Goal: Use online tool/utility: Utilize a website feature to perform a specific function

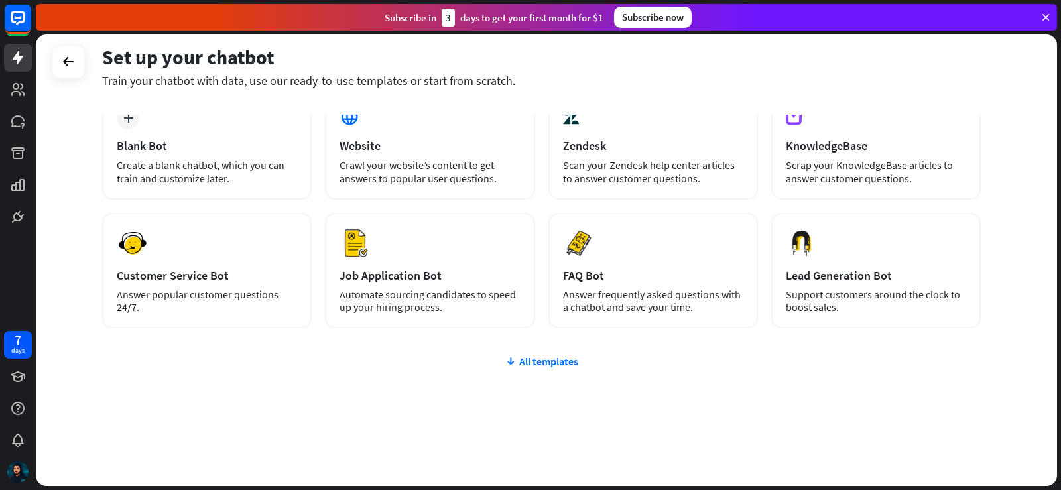
scroll to position [84, 0]
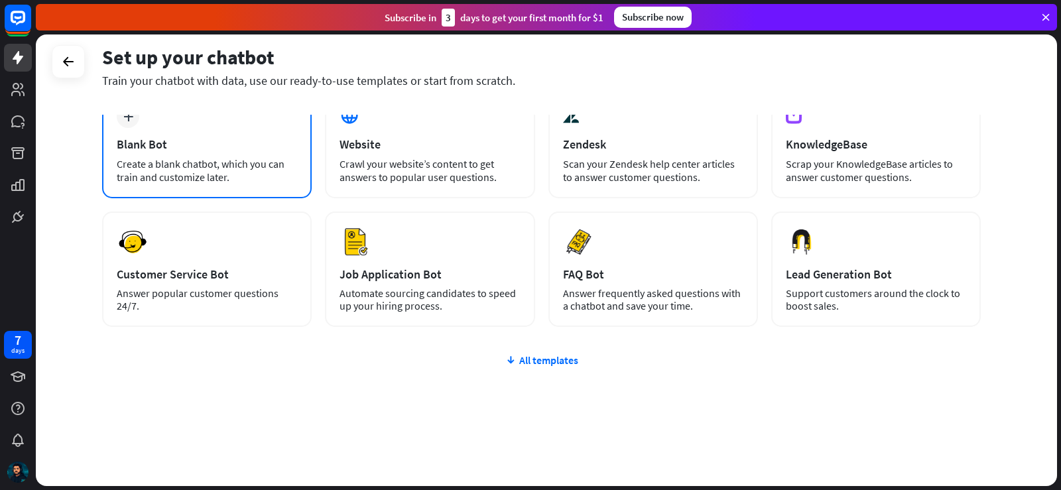
click at [212, 156] on div "plus Blank Bot Create a blank chatbot, which you can train and customize later." at bounding box center [207, 144] width 210 height 107
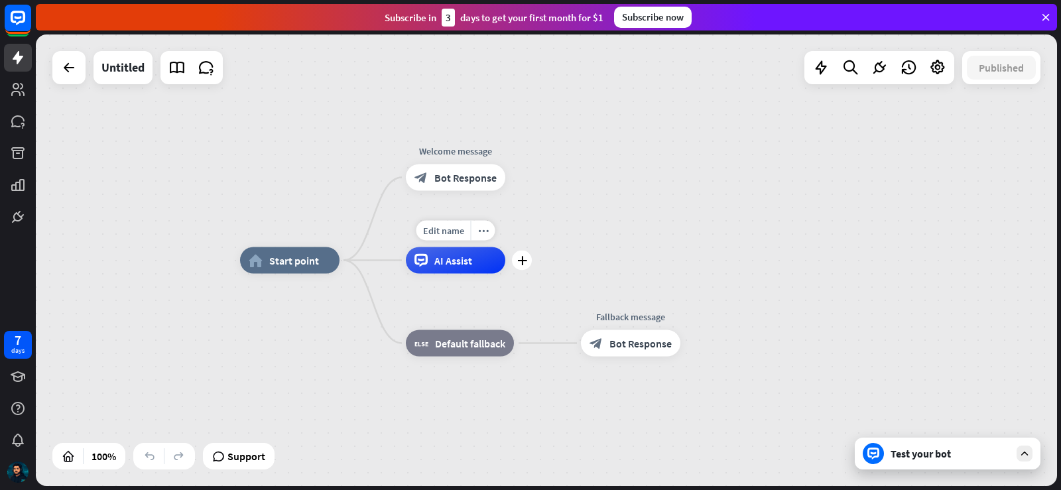
drag, startPoint x: 474, startPoint y: 265, endPoint x: 471, endPoint y: 288, distance: 22.8
click at [471, 274] on div "Edit name more_horiz plus AI Assist" at bounding box center [455, 260] width 99 height 27
click at [290, 261] on span "Start point" at bounding box center [294, 260] width 50 height 13
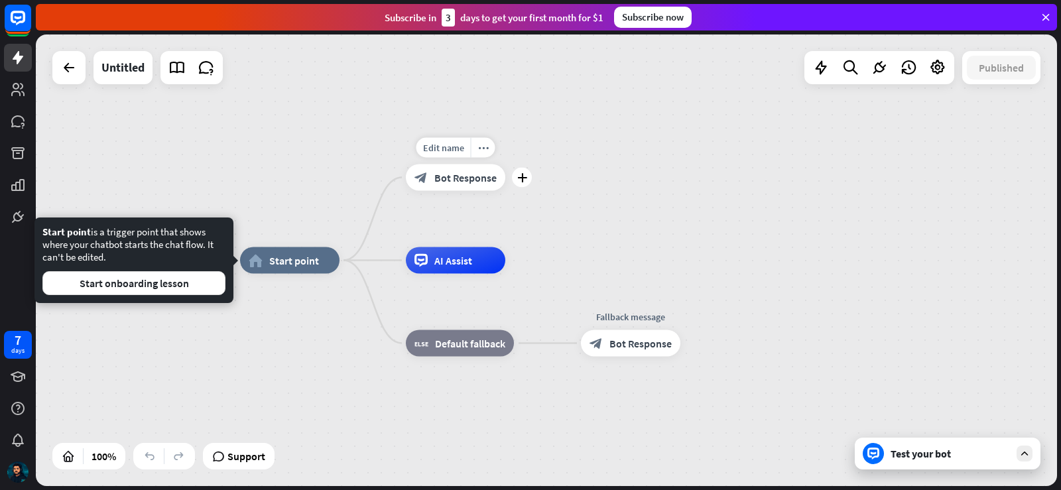
click at [455, 180] on span "Bot Response" at bounding box center [465, 177] width 62 height 13
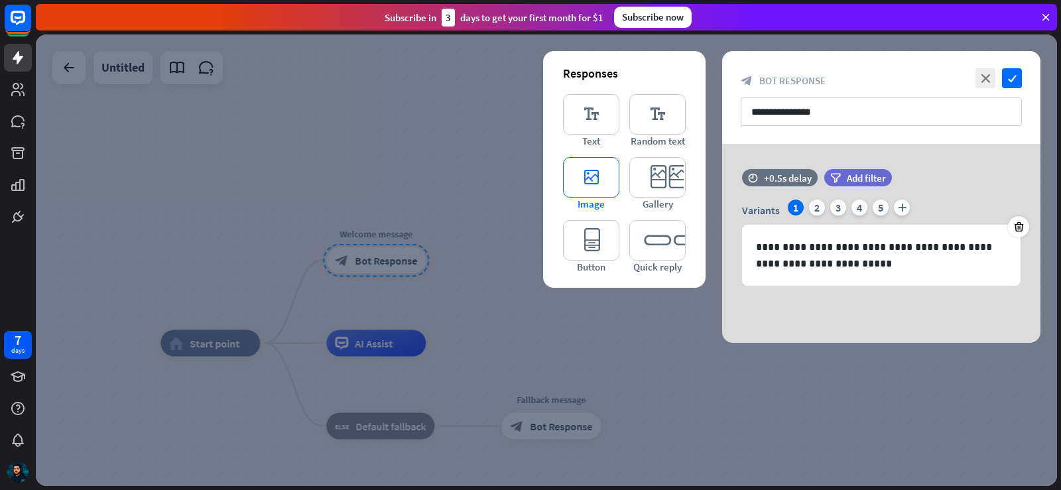
click at [591, 168] on icon "editor_image" at bounding box center [591, 177] width 56 height 40
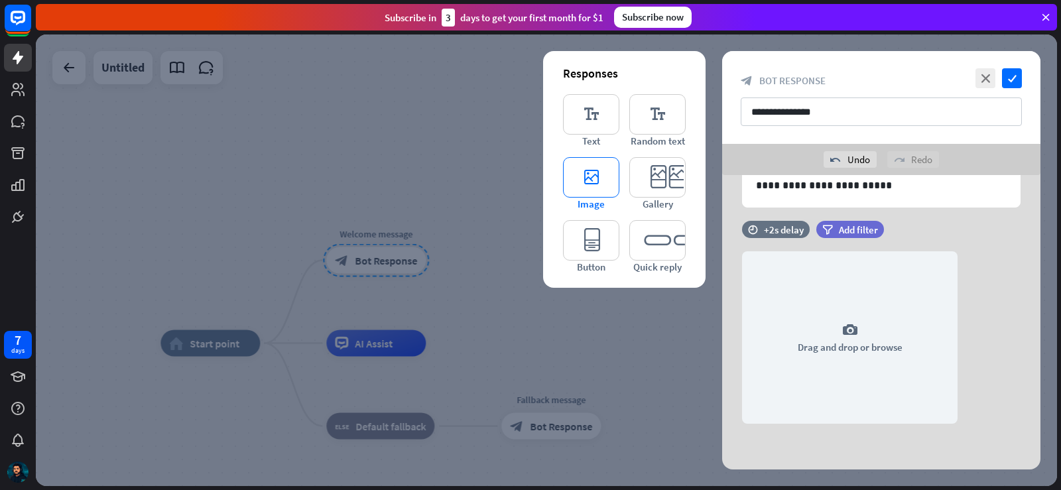
scroll to position [110, 0]
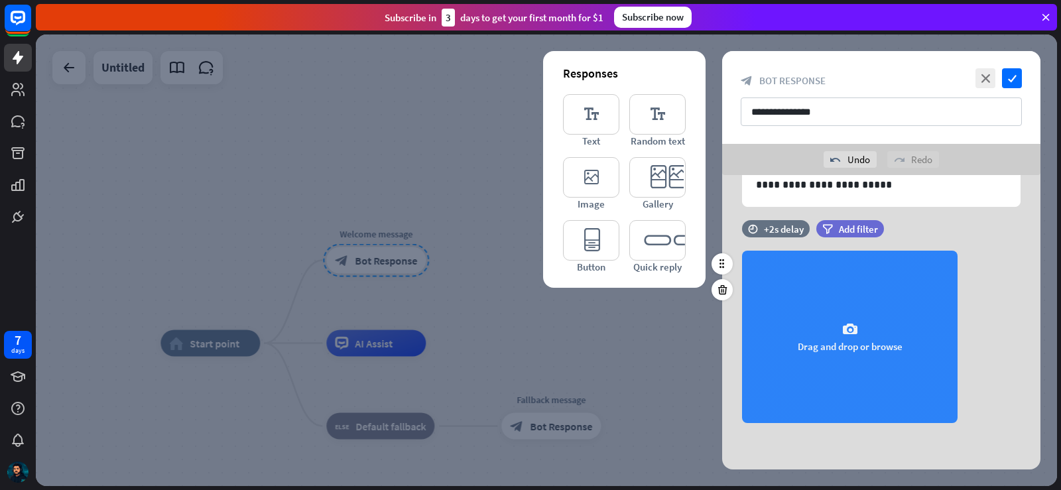
click at [815, 320] on div "camera Drag and drop or browse" at bounding box center [849, 337] width 215 height 172
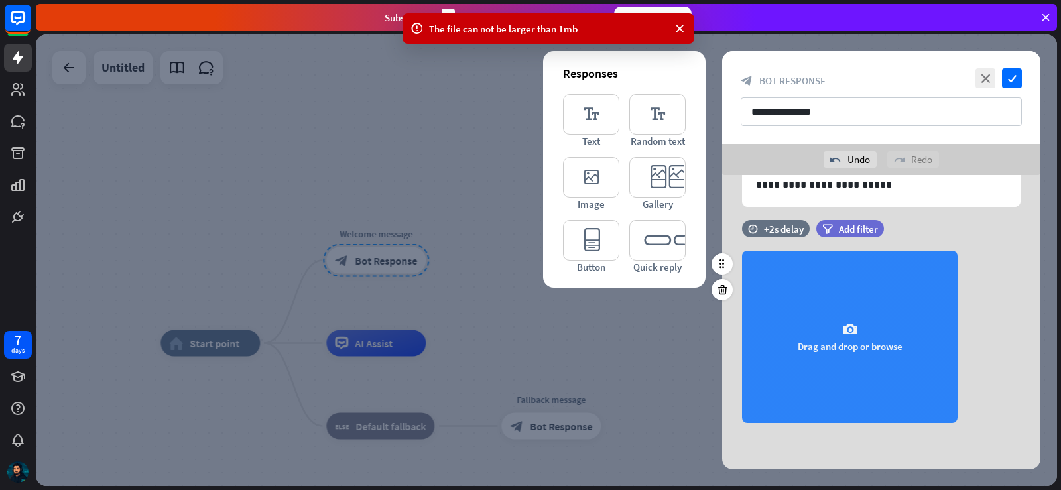
click at [854, 362] on div "camera Drag and drop or browse" at bounding box center [849, 337] width 215 height 172
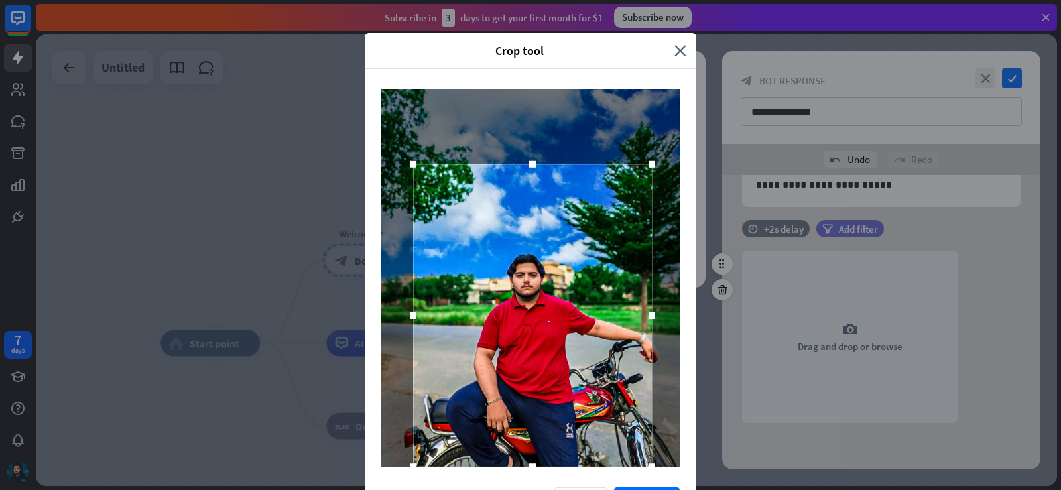
drag, startPoint x: 577, startPoint y: 240, endPoint x: 585, endPoint y: 309, distance: 69.5
click at [585, 309] on div at bounding box center [532, 315] width 239 height 302
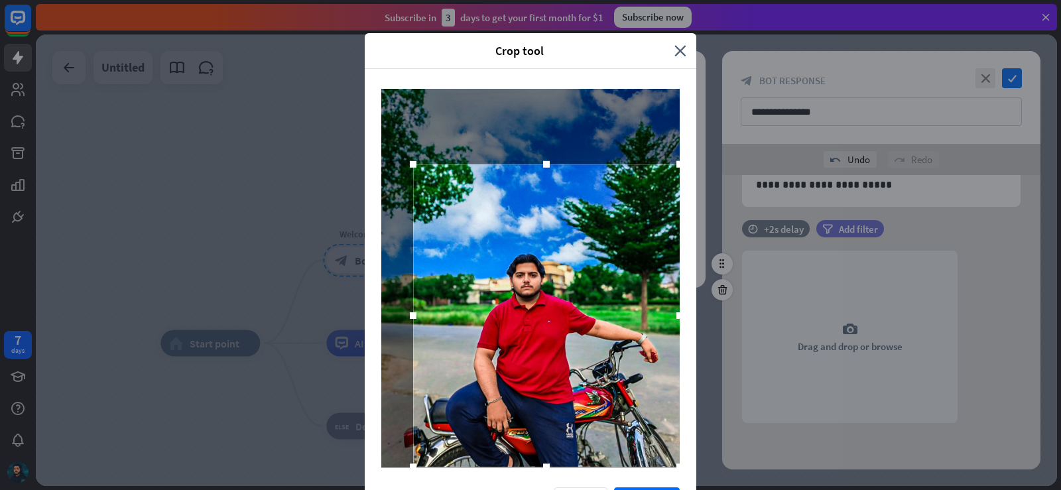
drag, startPoint x: 645, startPoint y: 315, endPoint x: 704, endPoint y: 316, distance: 59.0
click at [704, 316] on div "Crop tool close Cancel Crop image" at bounding box center [530, 245] width 1061 height 490
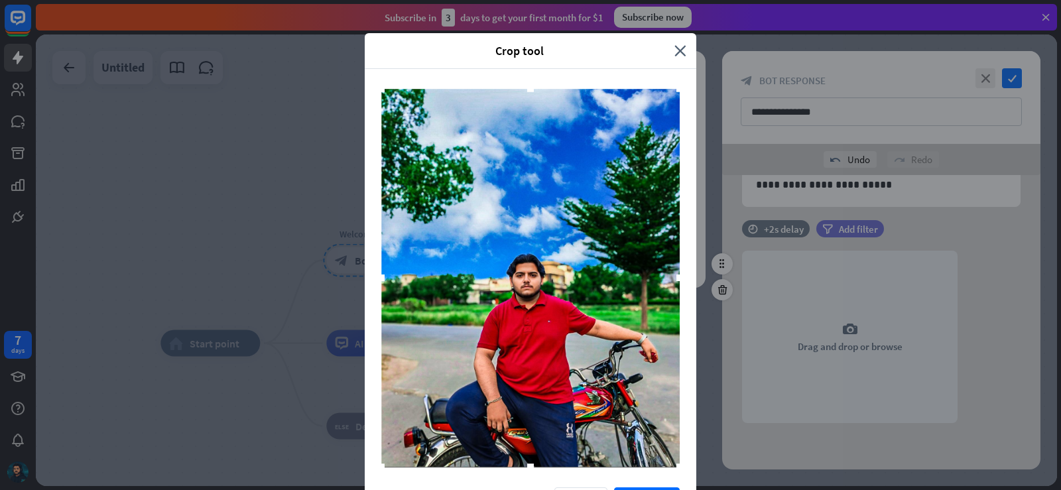
drag, startPoint x: 412, startPoint y: 167, endPoint x: 320, endPoint y: 76, distance: 129.4
click at [320, 76] on div "Crop tool close Cancel Crop image" at bounding box center [530, 245] width 1061 height 490
click at [576, 251] on div at bounding box center [530, 278] width 298 height 379
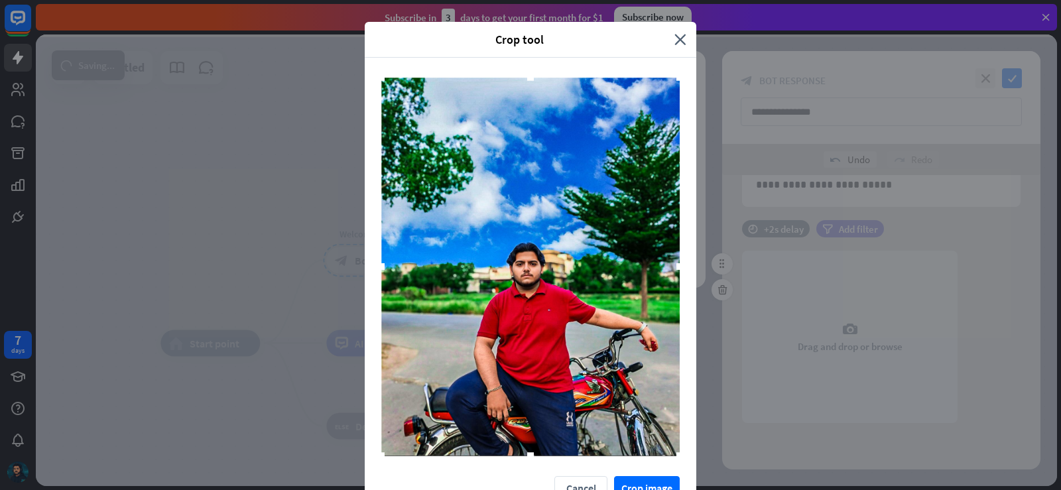
scroll to position [35, 0]
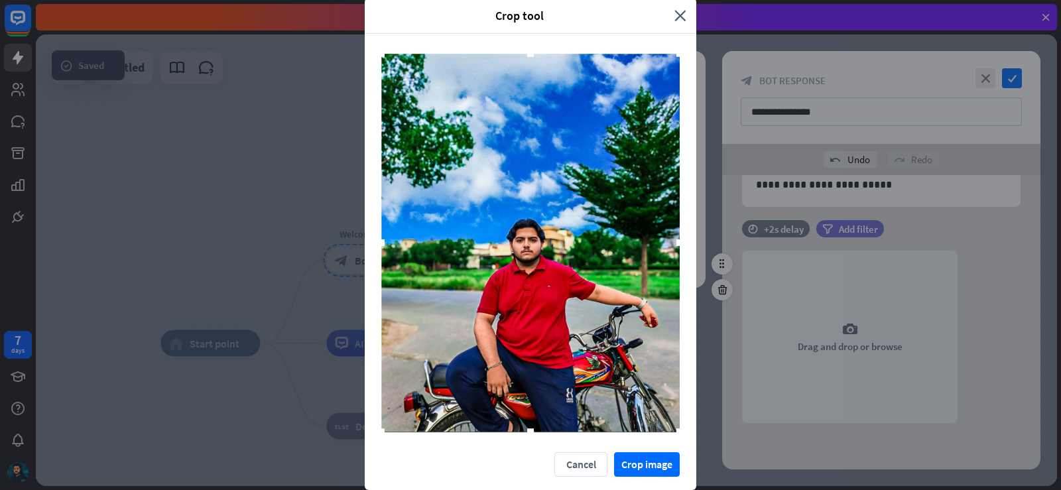
click at [626, 461] on div "Crop tool close Cancel Crop image" at bounding box center [530, 245] width 1061 height 490
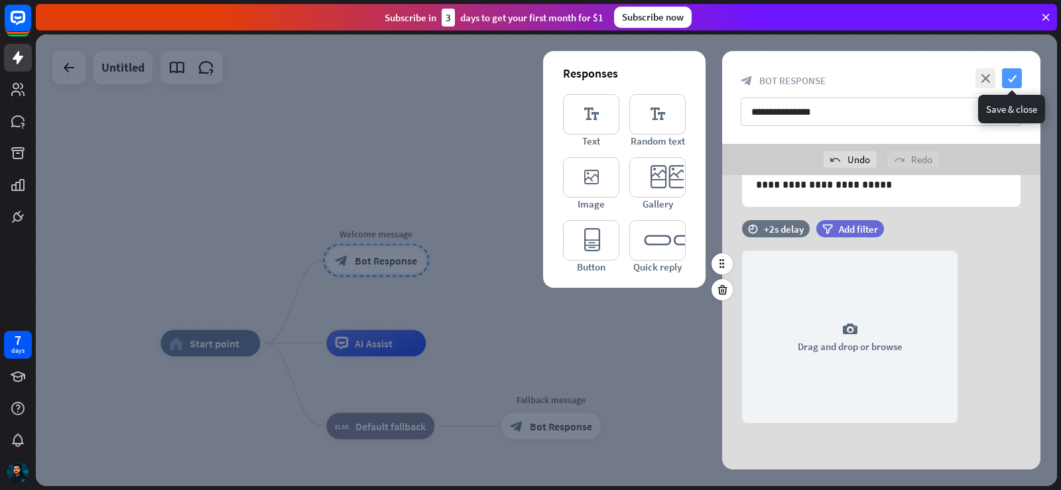
click at [1018, 74] on icon "check" at bounding box center [1012, 78] width 20 height 20
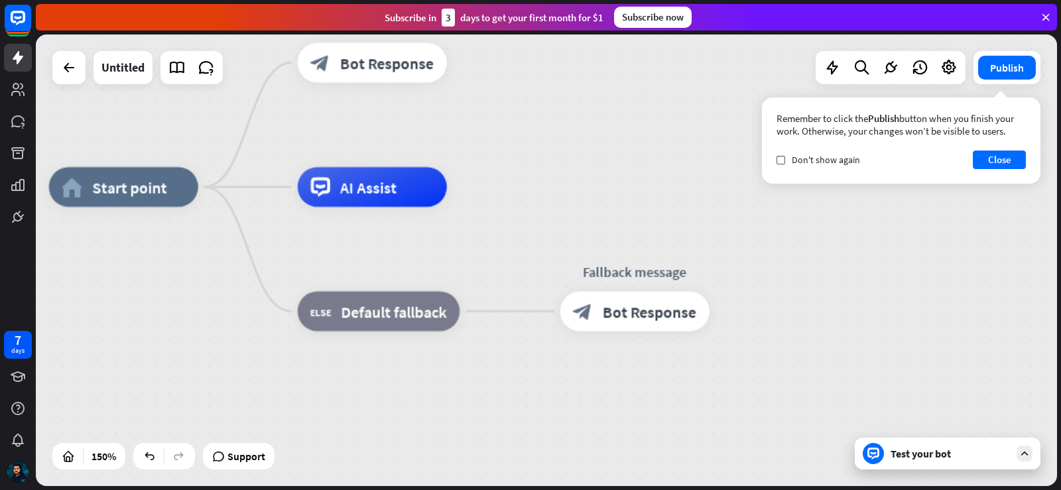
drag, startPoint x: 491, startPoint y: 355, endPoint x: 561, endPoint y: 204, distance: 166.4
